Goal: Information Seeking & Learning: Learn about a topic

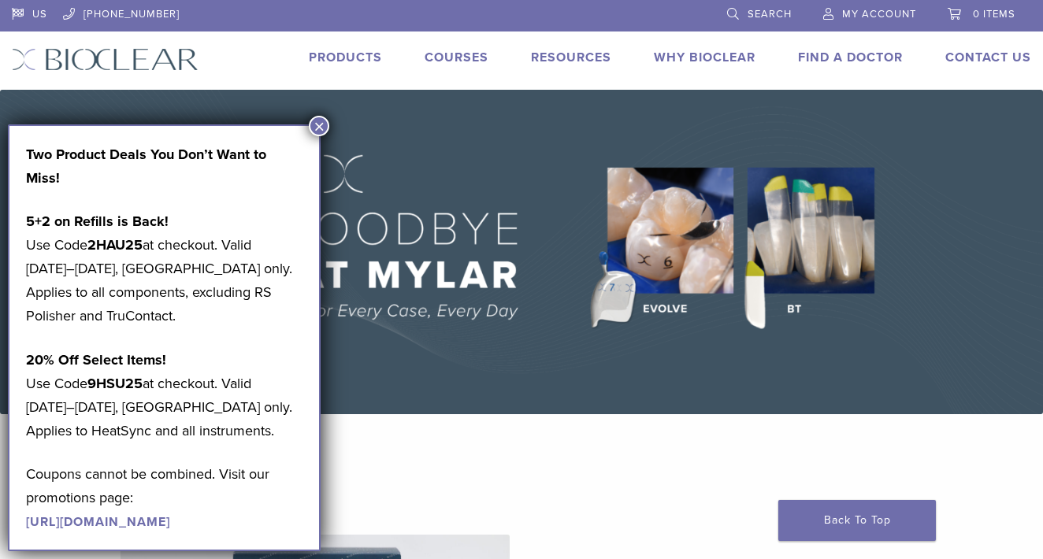
click at [438, 144] on img at bounding box center [521, 252] width 1043 height 325
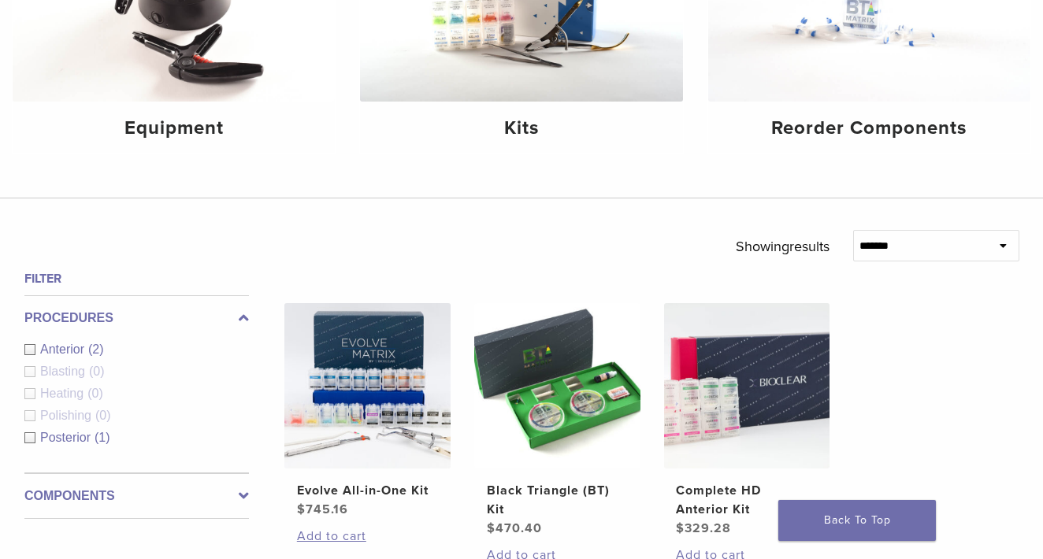
scroll to position [320, 0]
click at [65, 349] on span "Anterior" at bounding box center [64, 349] width 48 height 13
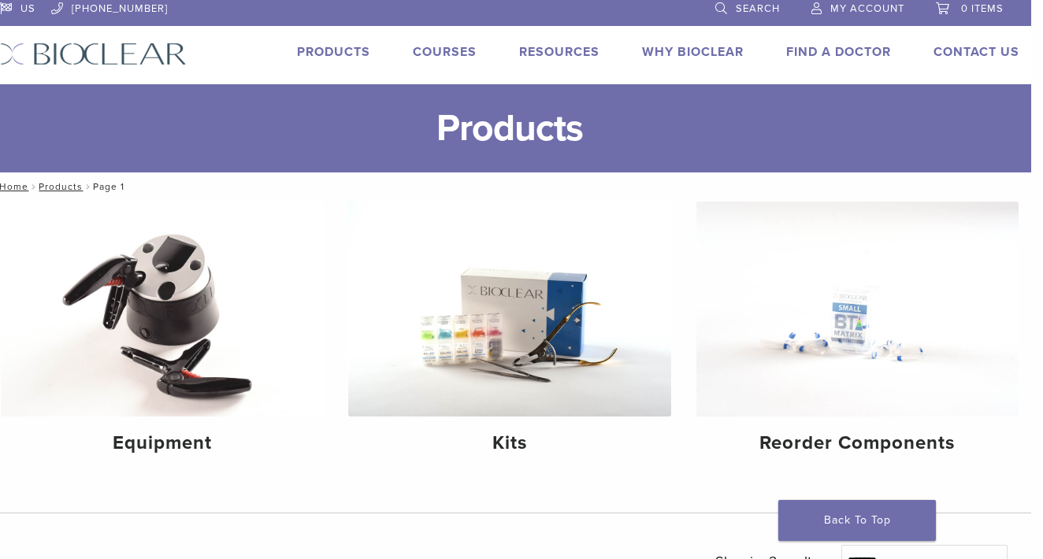
scroll to position [6, 12]
click at [671, 56] on link "Why Bioclear" at bounding box center [693, 52] width 102 height 16
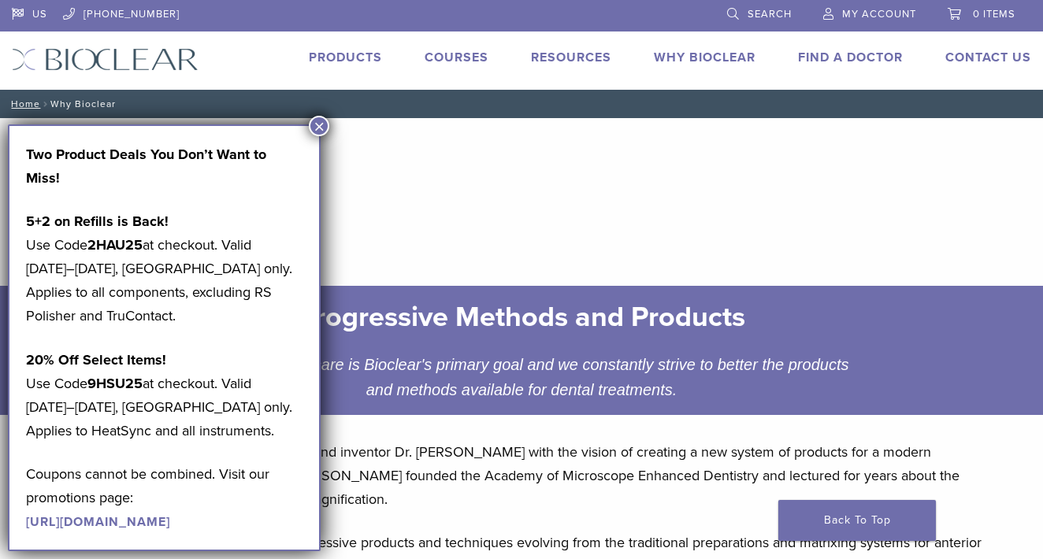
click at [321, 123] on button "×" at bounding box center [319, 126] width 20 height 20
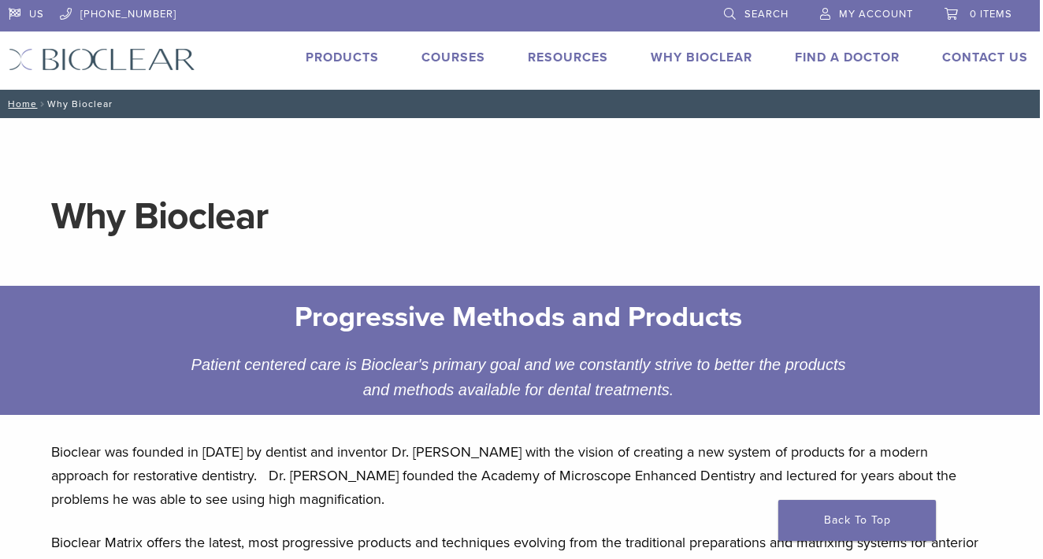
scroll to position [0, 3]
click at [553, 56] on link "Resources" at bounding box center [568, 58] width 80 height 16
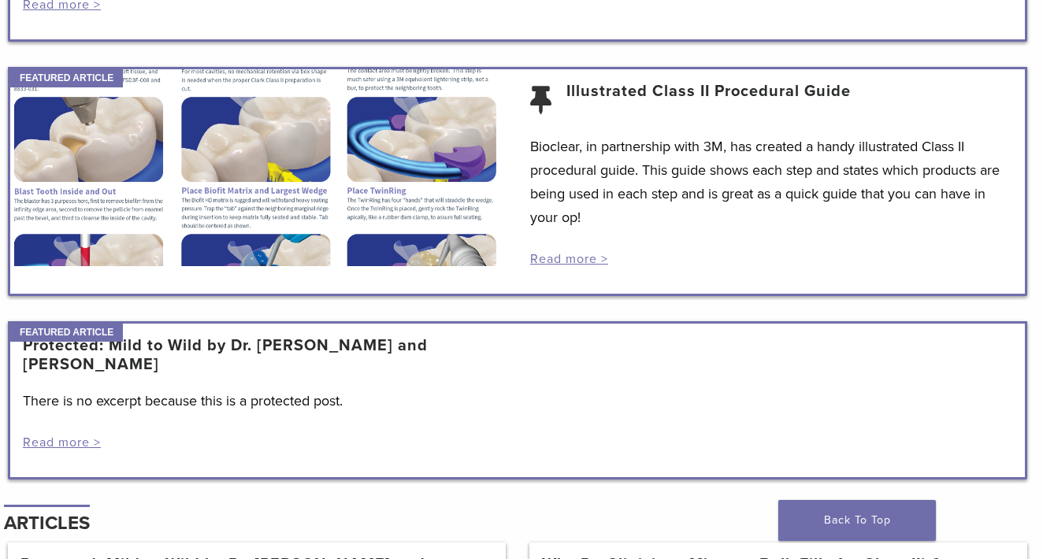
scroll to position [1280, 4]
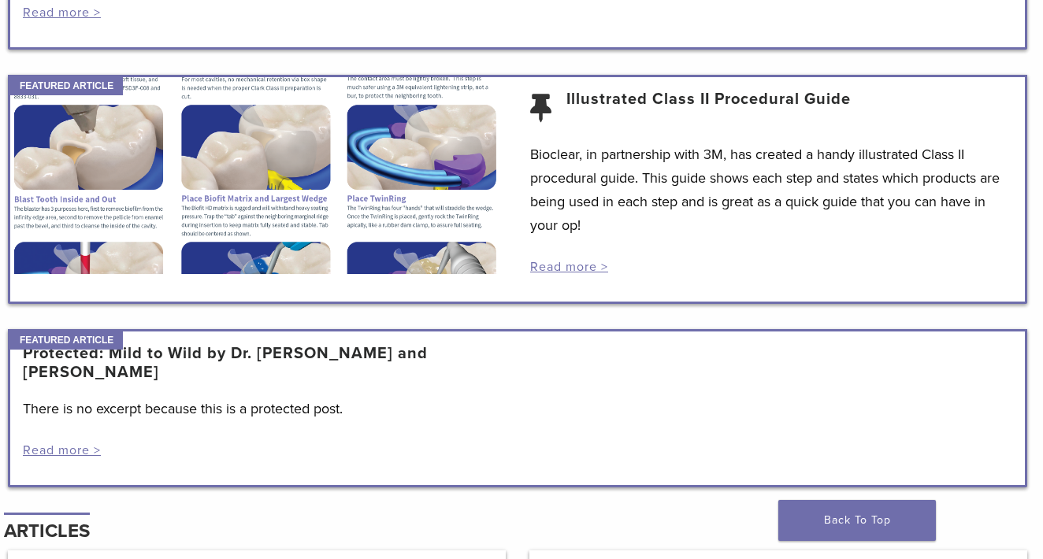
click at [115, 195] on div at bounding box center [263, 175] width 507 height 197
click at [99, 128] on article "Illustrated Class II Procedural Guide Bioclear, in partnership with 3M, has cre…" at bounding box center [517, 189] width 1019 height 229
click at [688, 128] on link "Illustrated Class II Procedural Guide" at bounding box center [708, 109] width 284 height 38
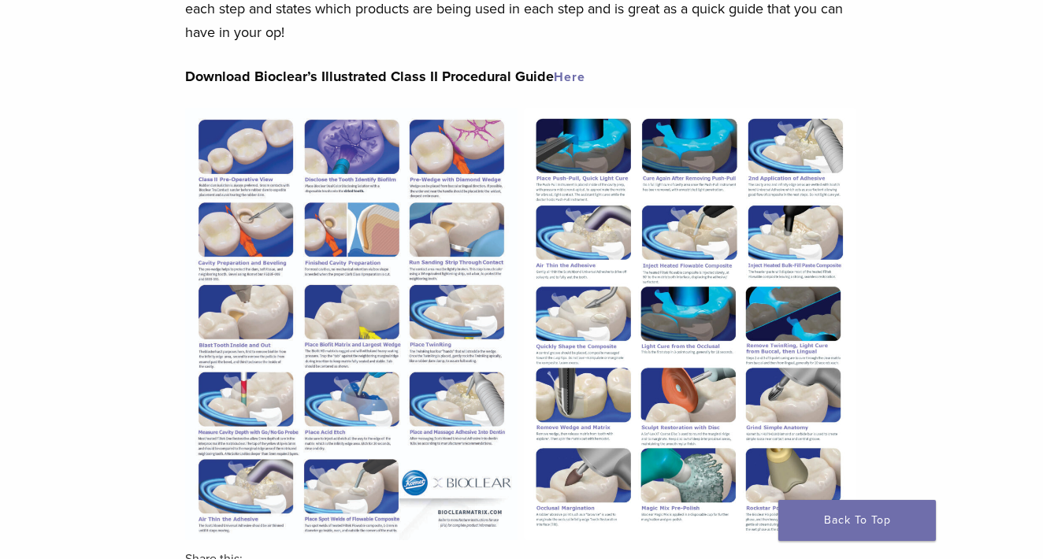
scroll to position [231, 1]
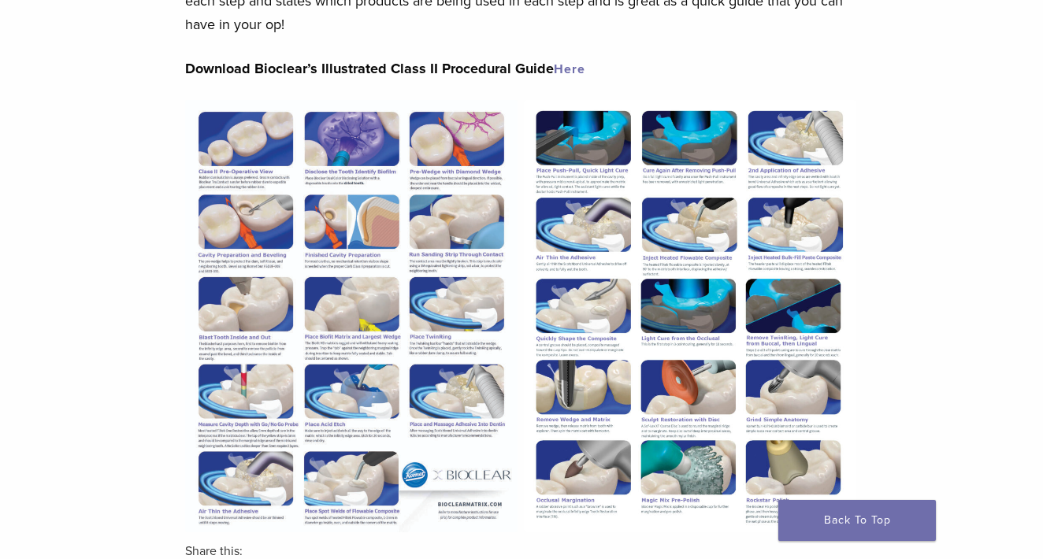
click at [249, 129] on img at bounding box center [351, 316] width 332 height 432
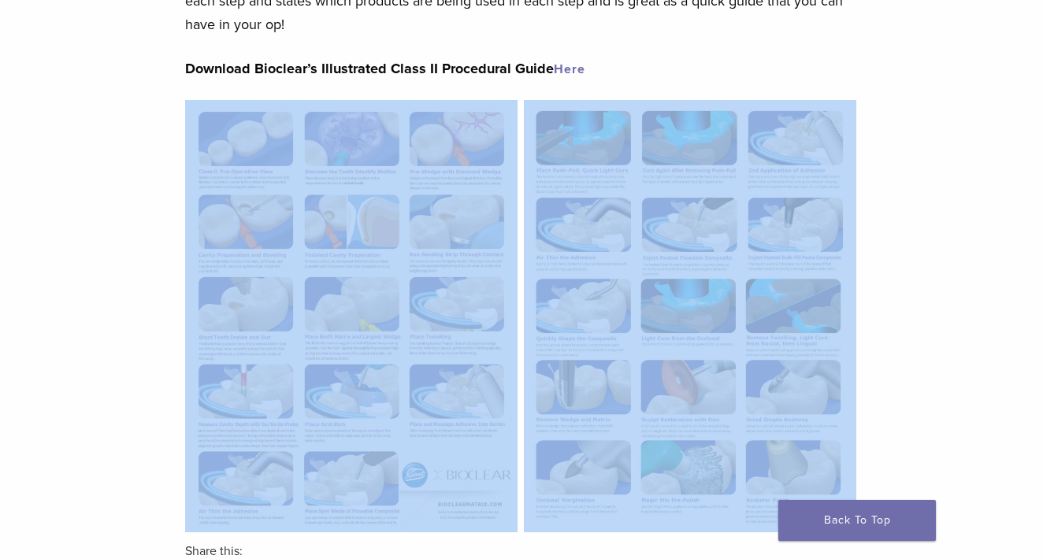
click at [249, 129] on img at bounding box center [351, 316] width 332 height 432
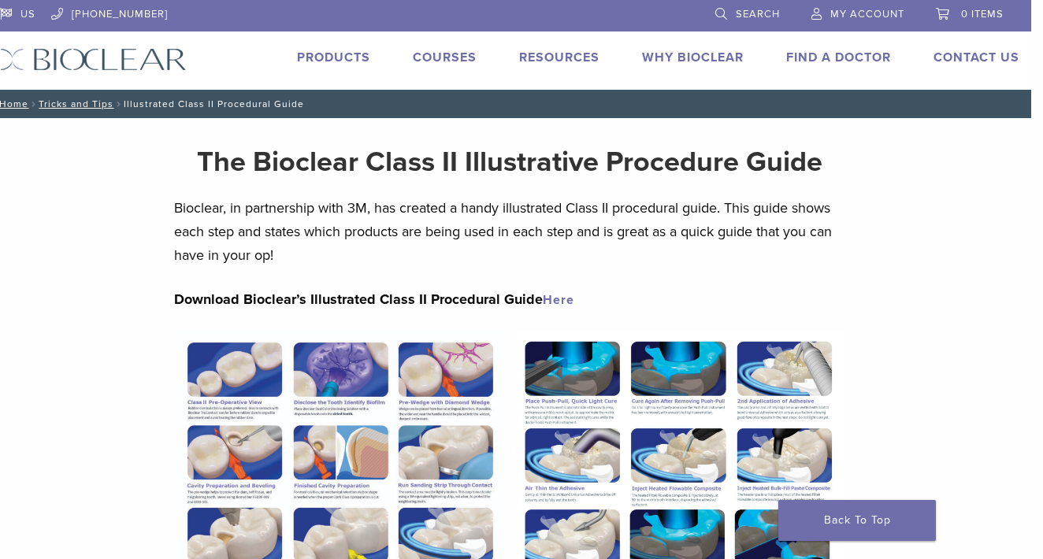
scroll to position [0, 12]
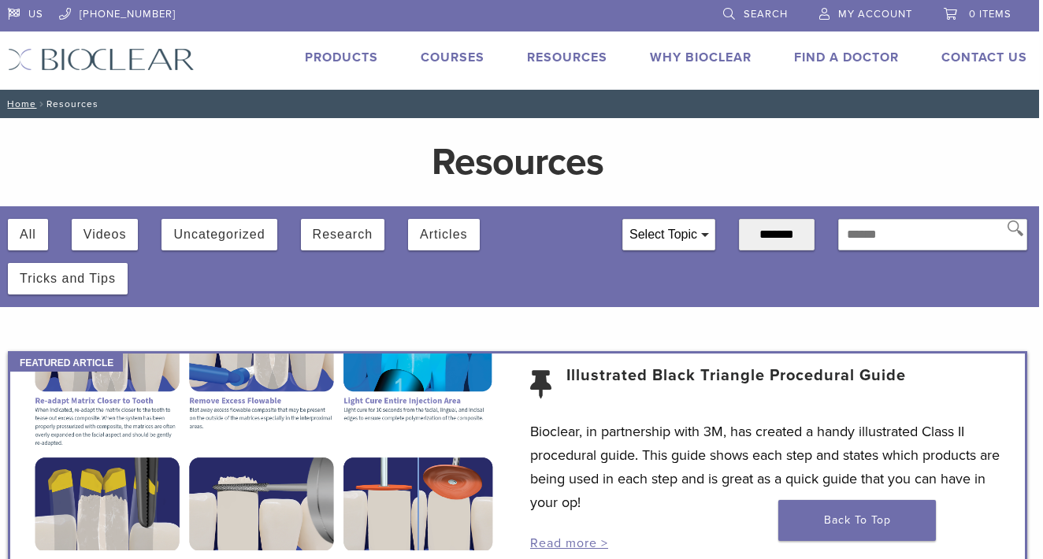
scroll to position [0, 4]
click at [125, 229] on button "Videos" at bounding box center [105, 235] width 43 height 32
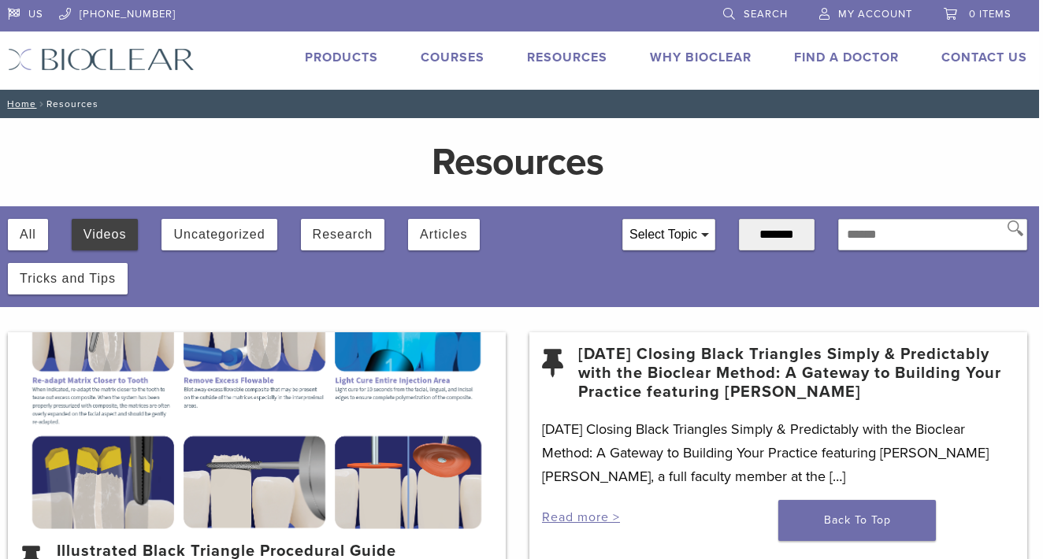
scroll to position [0, 4]
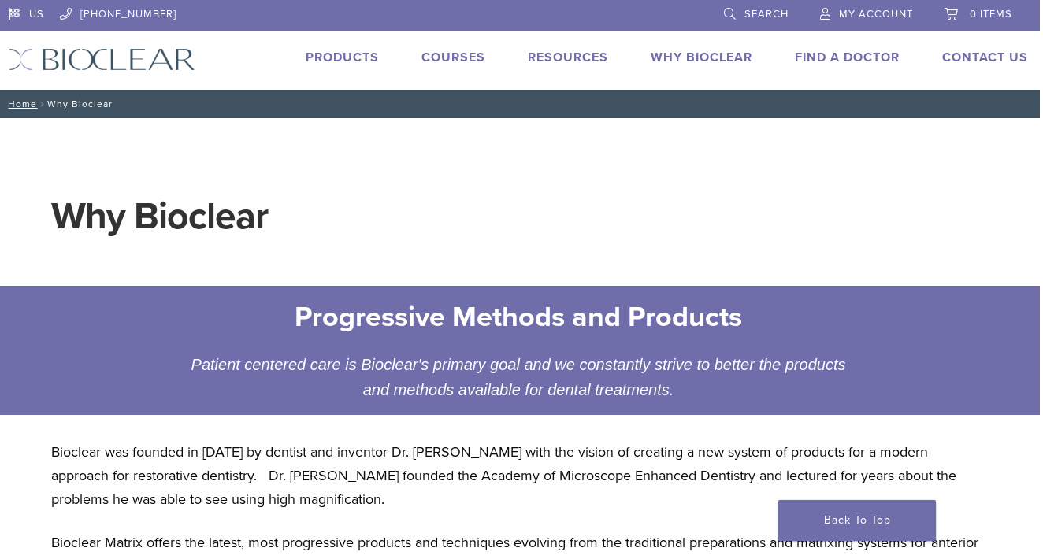
scroll to position [0, 3]
click at [837, 57] on link "Find A Doctor" at bounding box center [847, 58] width 105 height 16
